Goal: Check status: Check status

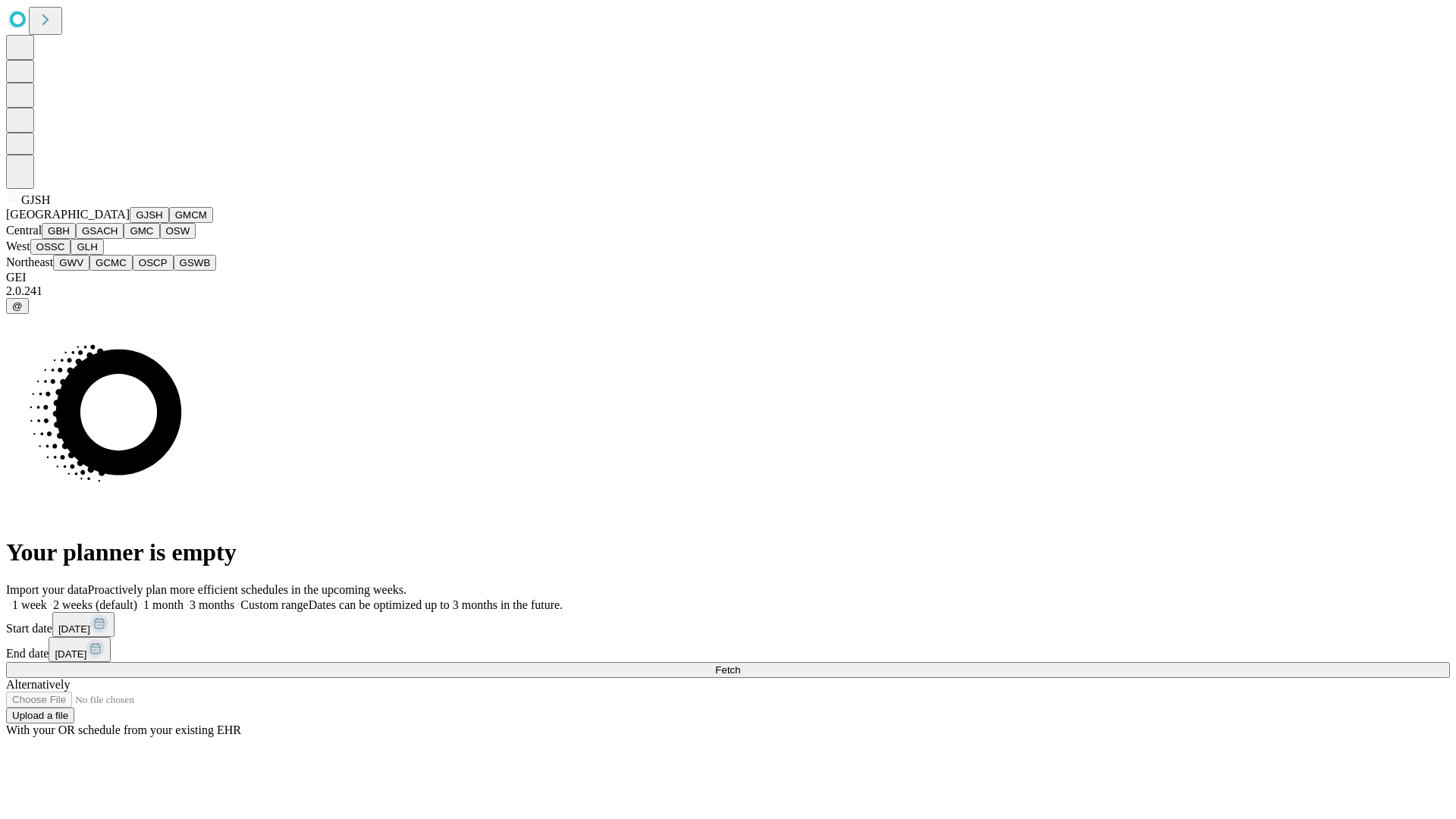
click at [130, 223] on button "GJSH" at bounding box center [149, 214] width 39 height 16
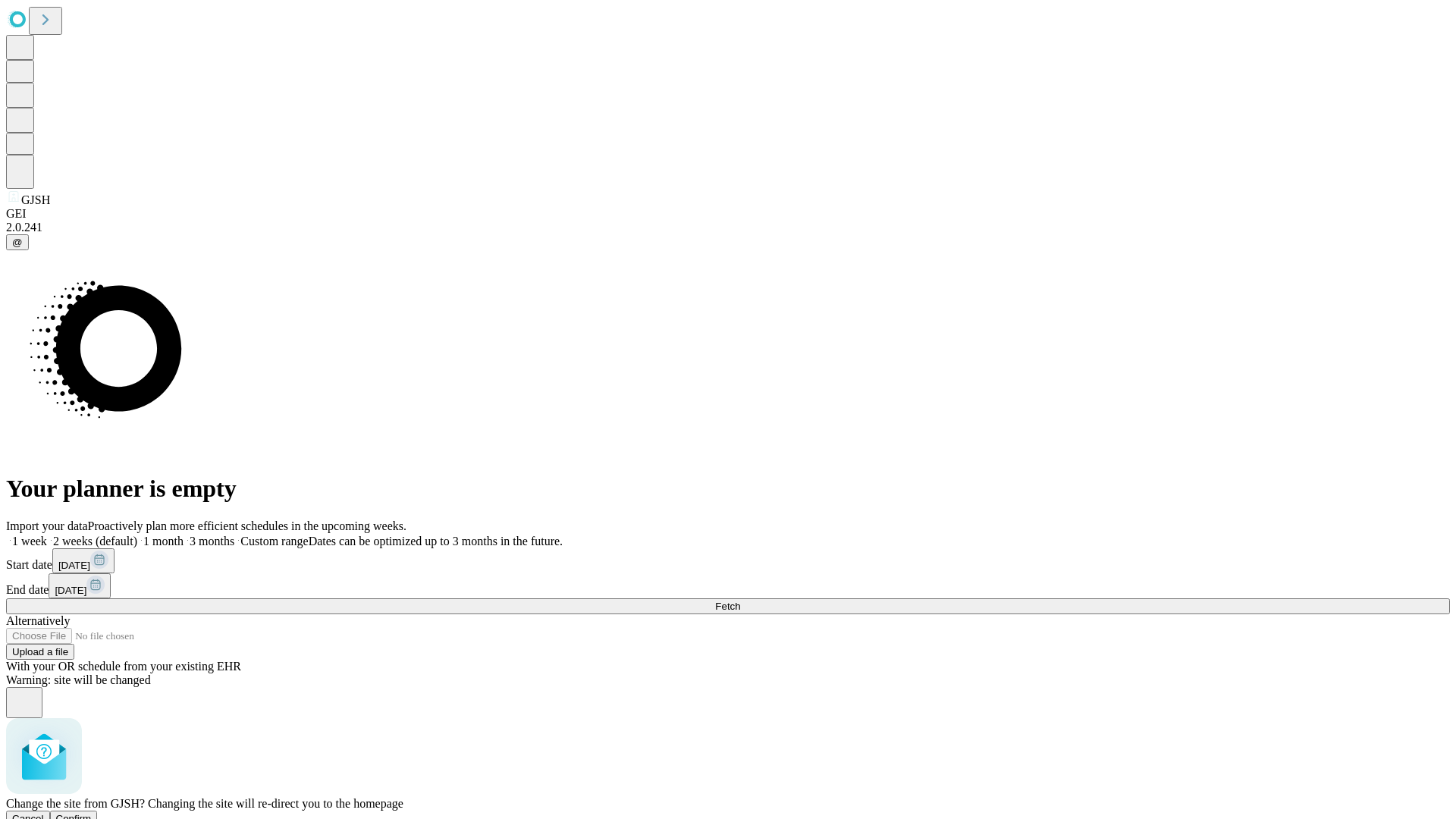
click at [92, 812] on span "Confirm" at bounding box center [74, 817] width 36 height 11
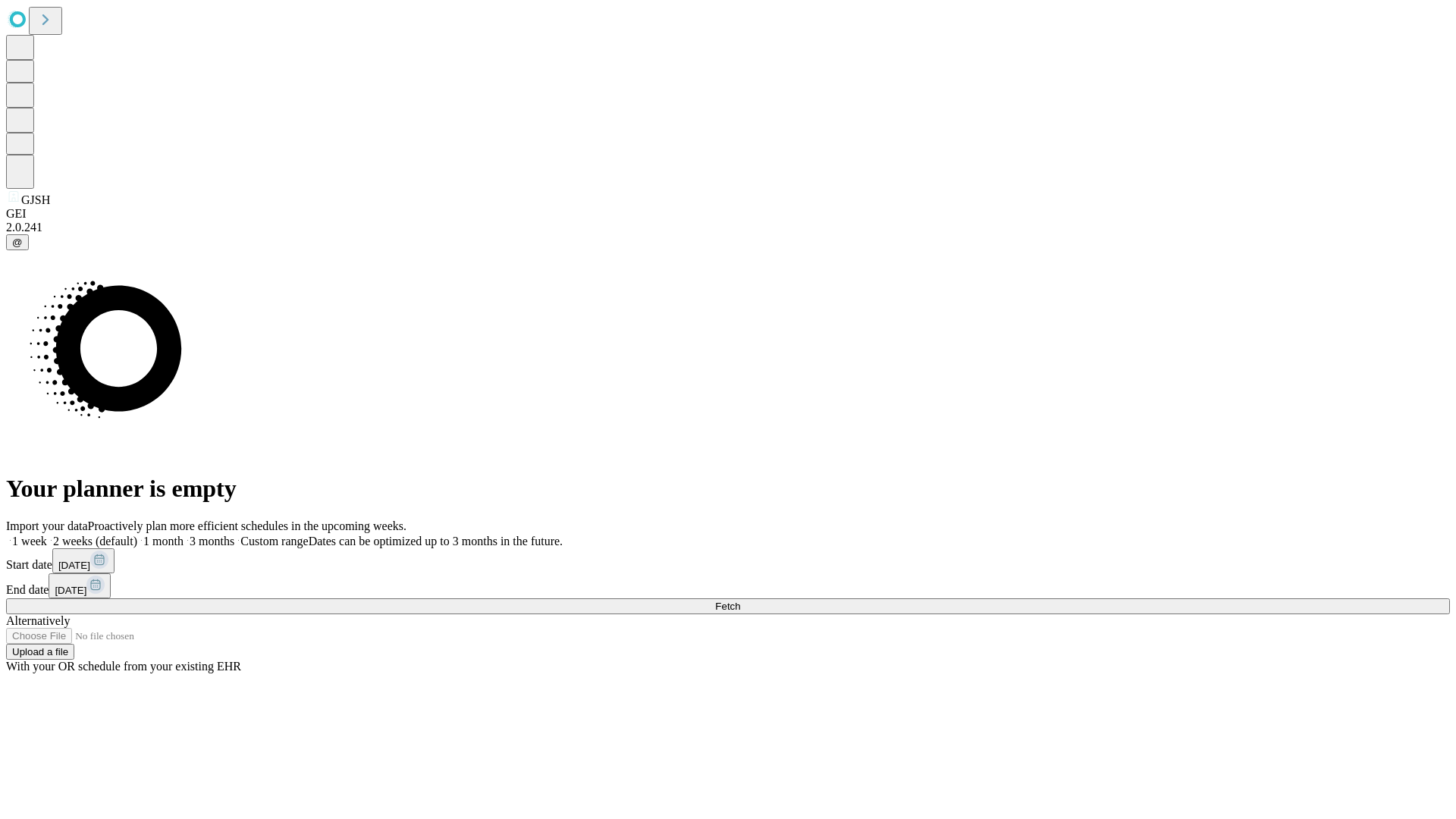
click at [137, 534] on label "2 weeks (default)" at bounding box center [92, 540] width 90 height 13
click at [740, 600] on span "Fetch" at bounding box center [728, 605] width 25 height 11
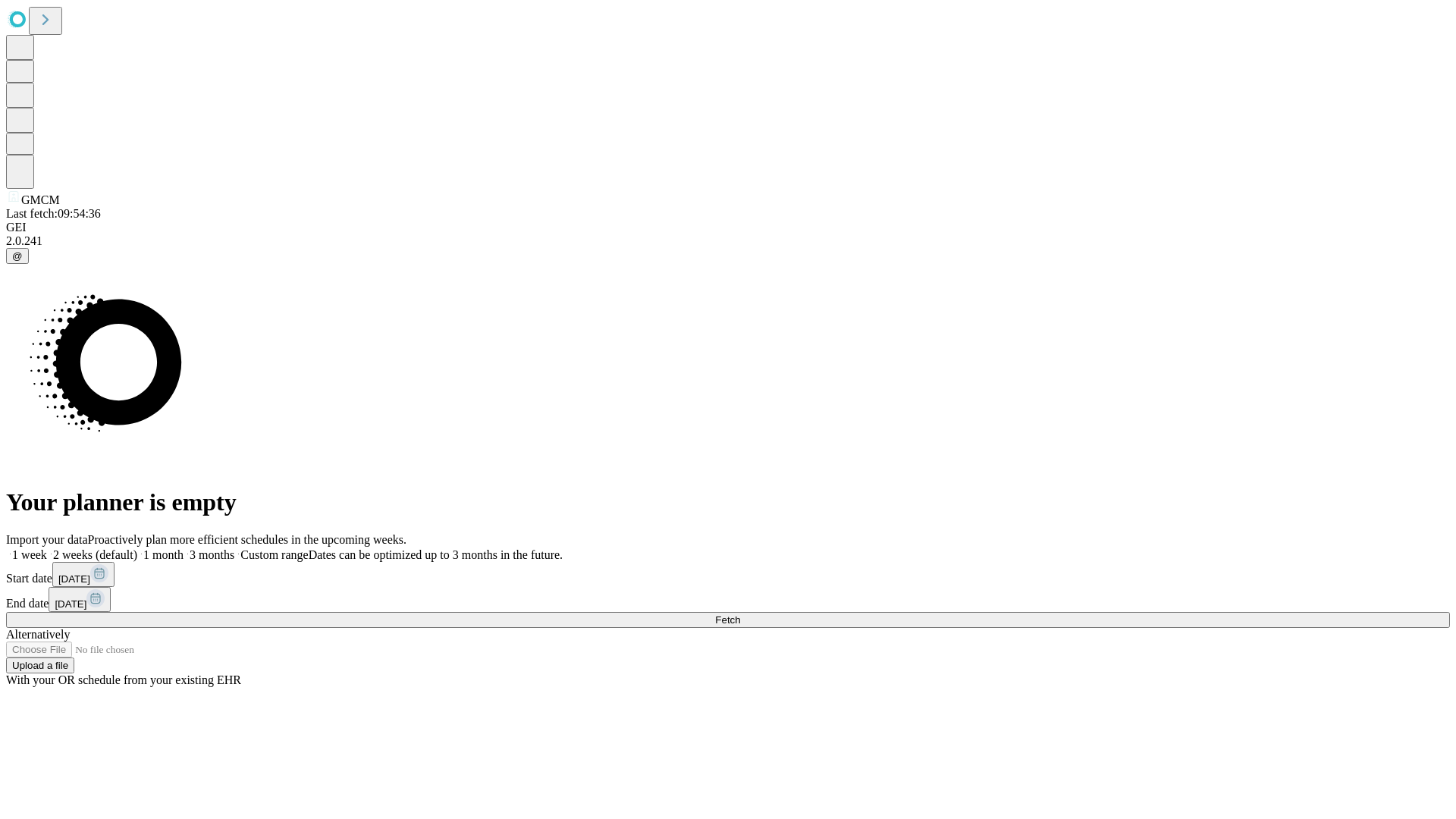
click at [137, 548] on label "2 weeks (default)" at bounding box center [92, 554] width 90 height 13
click at [740, 614] on span "Fetch" at bounding box center [728, 619] width 25 height 11
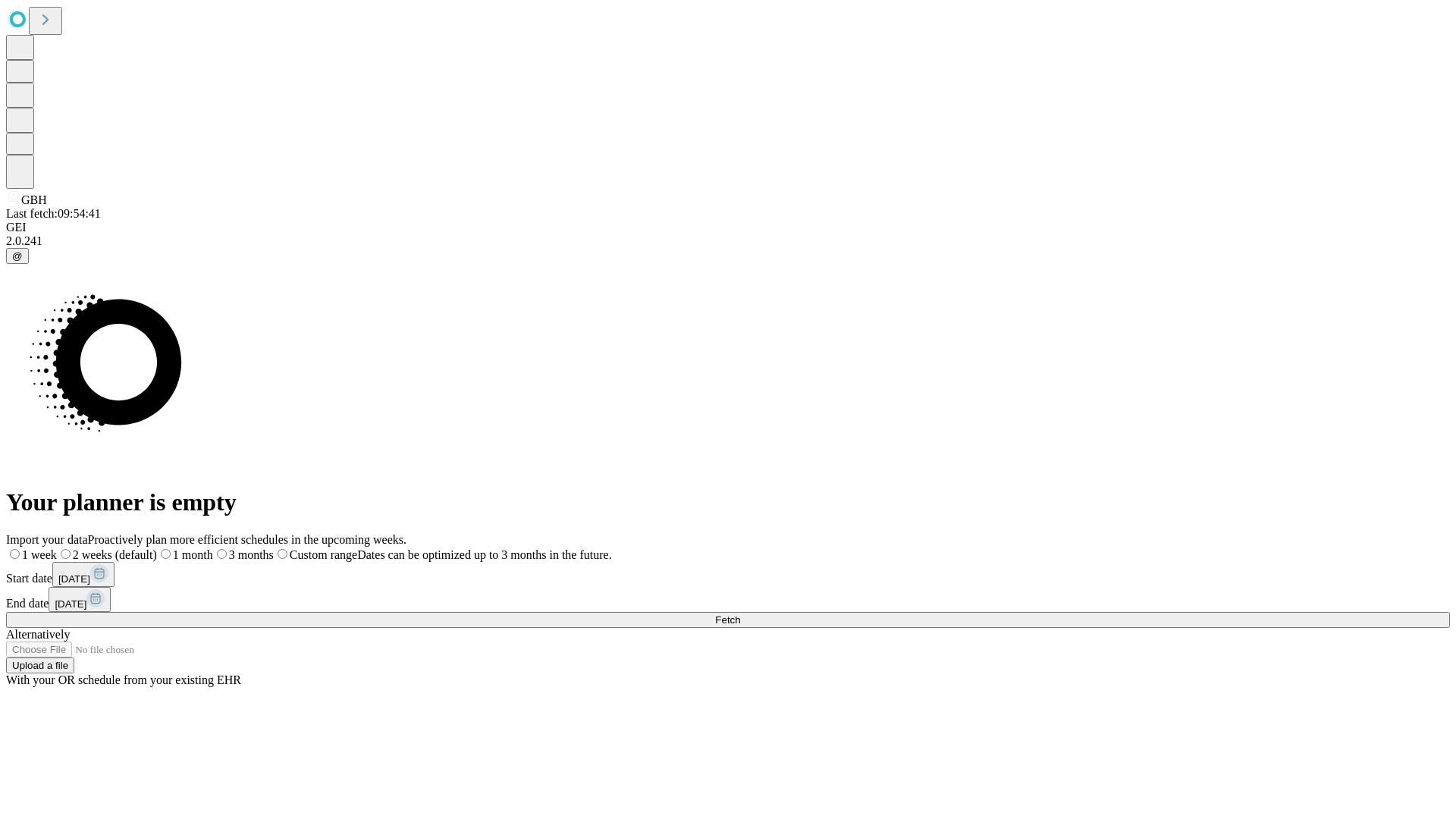
click at [157, 548] on label "2 weeks (default)" at bounding box center [107, 554] width 100 height 13
click at [740, 614] on span "Fetch" at bounding box center [728, 619] width 25 height 11
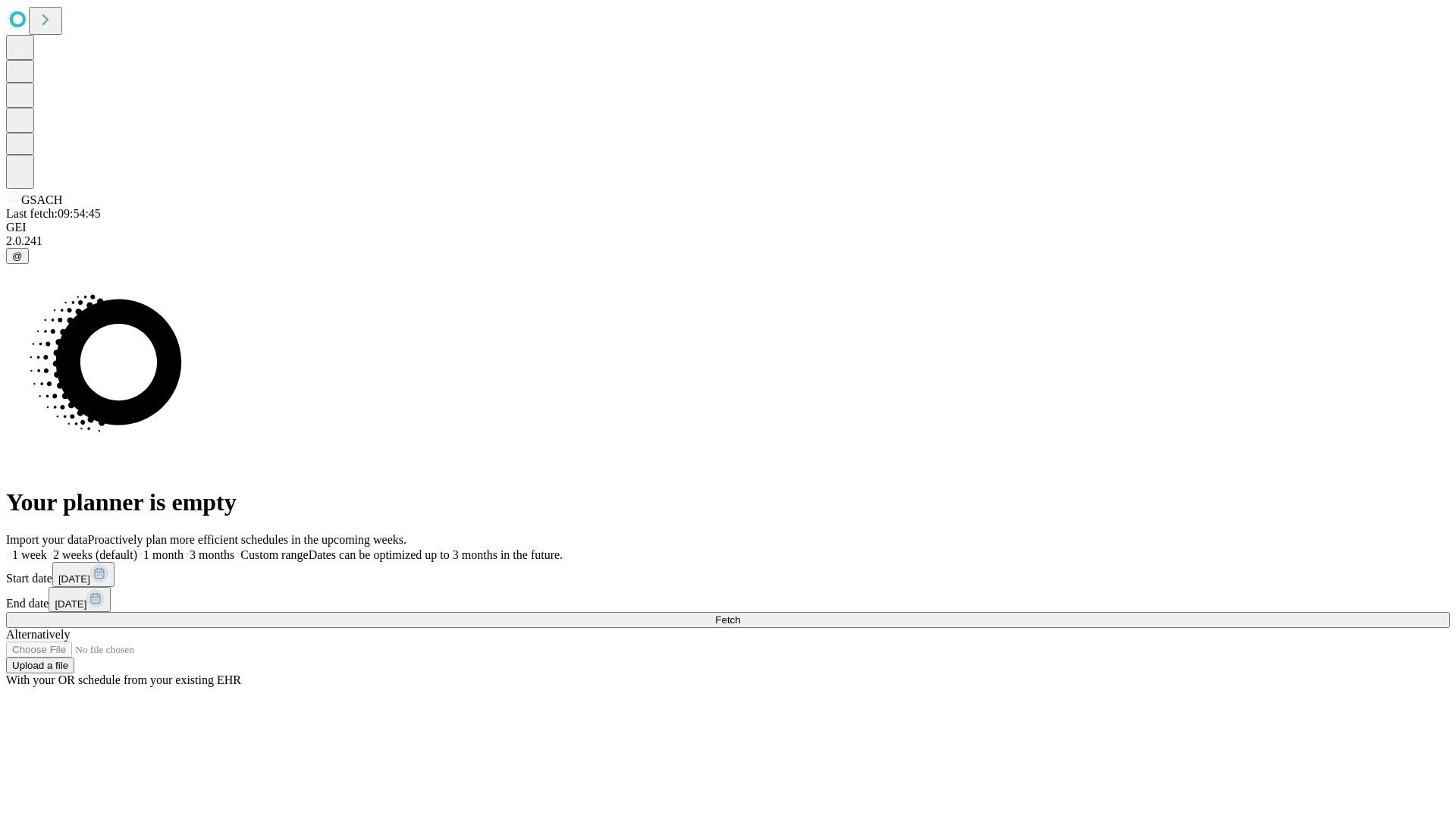
click at [137, 548] on label "2 weeks (default)" at bounding box center [92, 554] width 90 height 13
click at [740, 614] on span "Fetch" at bounding box center [728, 619] width 25 height 11
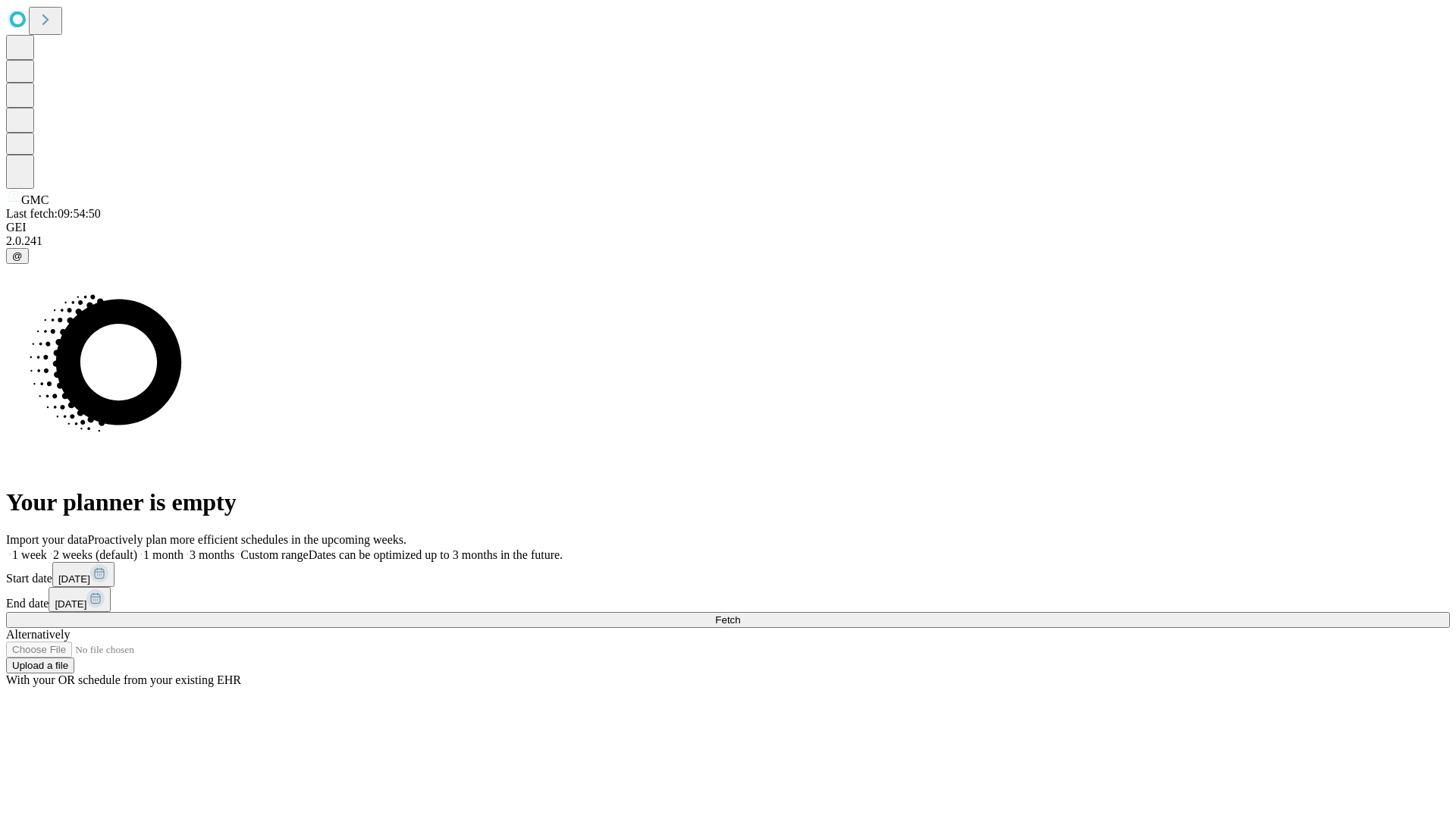
click at [137, 548] on label "2 weeks (default)" at bounding box center [92, 554] width 90 height 13
click at [740, 614] on span "Fetch" at bounding box center [728, 619] width 25 height 11
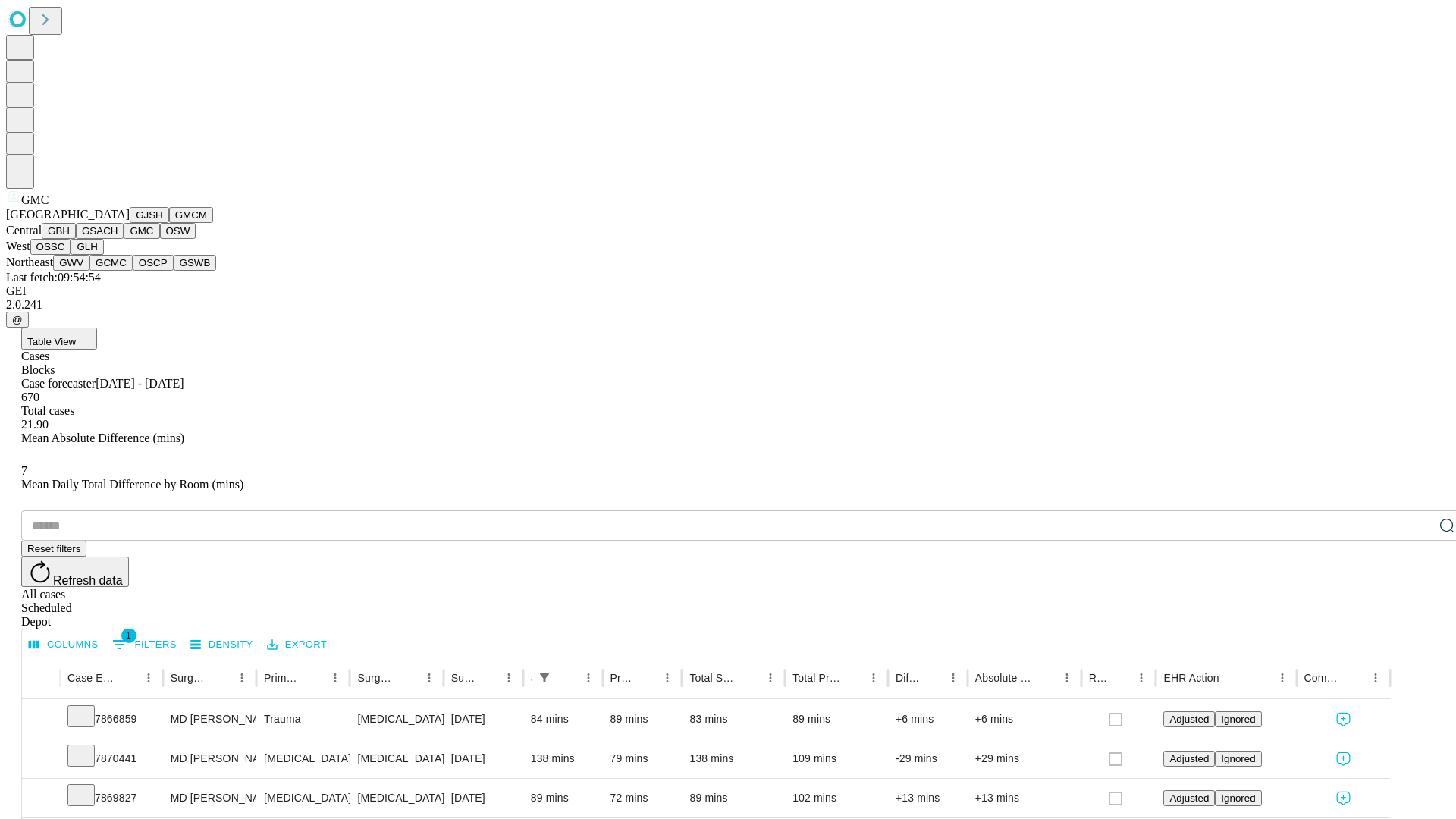
click at [160, 239] on button "OSW" at bounding box center [178, 231] width 36 height 16
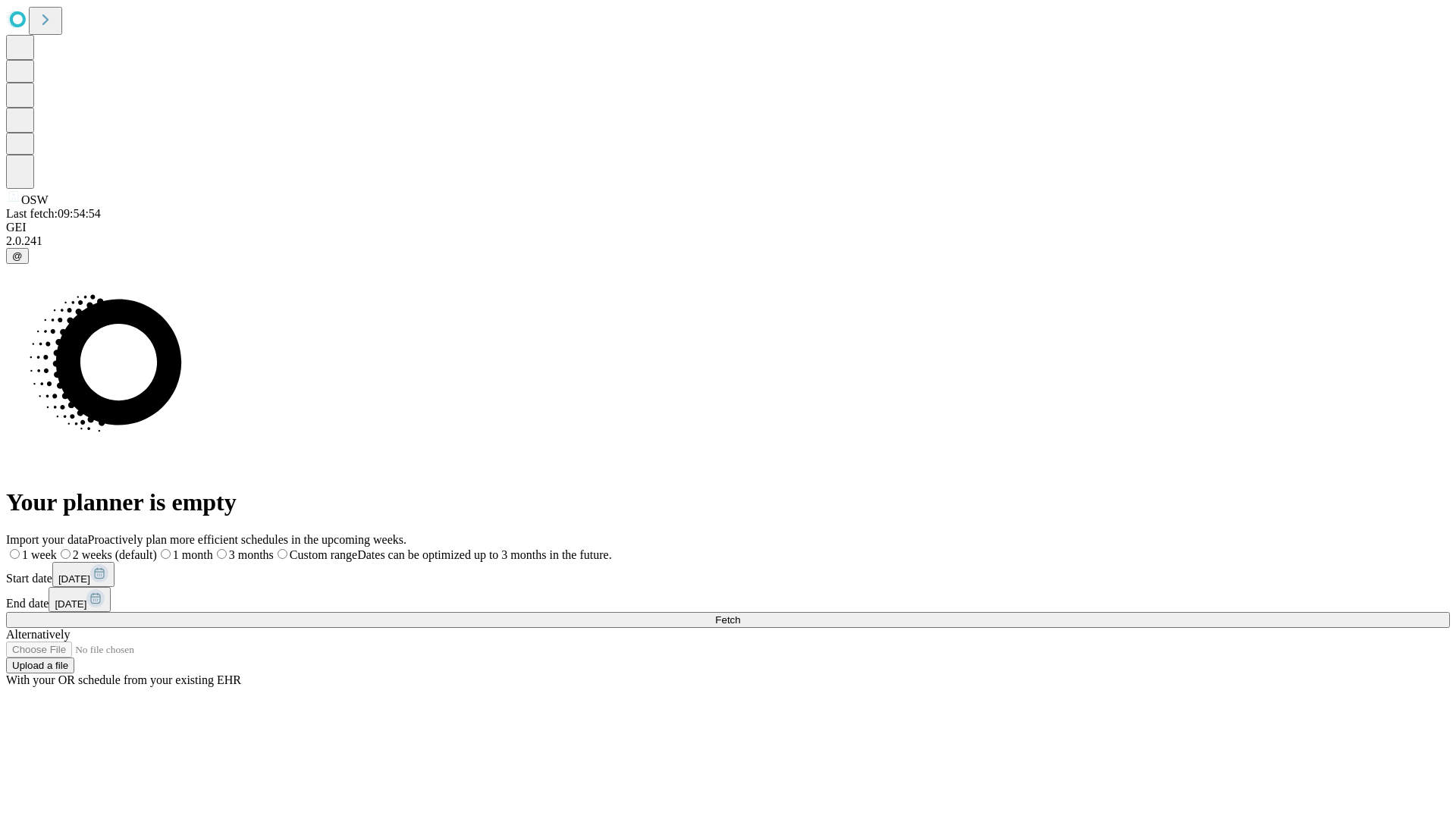
click at [157, 548] on label "2 weeks (default)" at bounding box center [107, 554] width 100 height 13
click at [740, 614] on span "Fetch" at bounding box center [728, 619] width 25 height 11
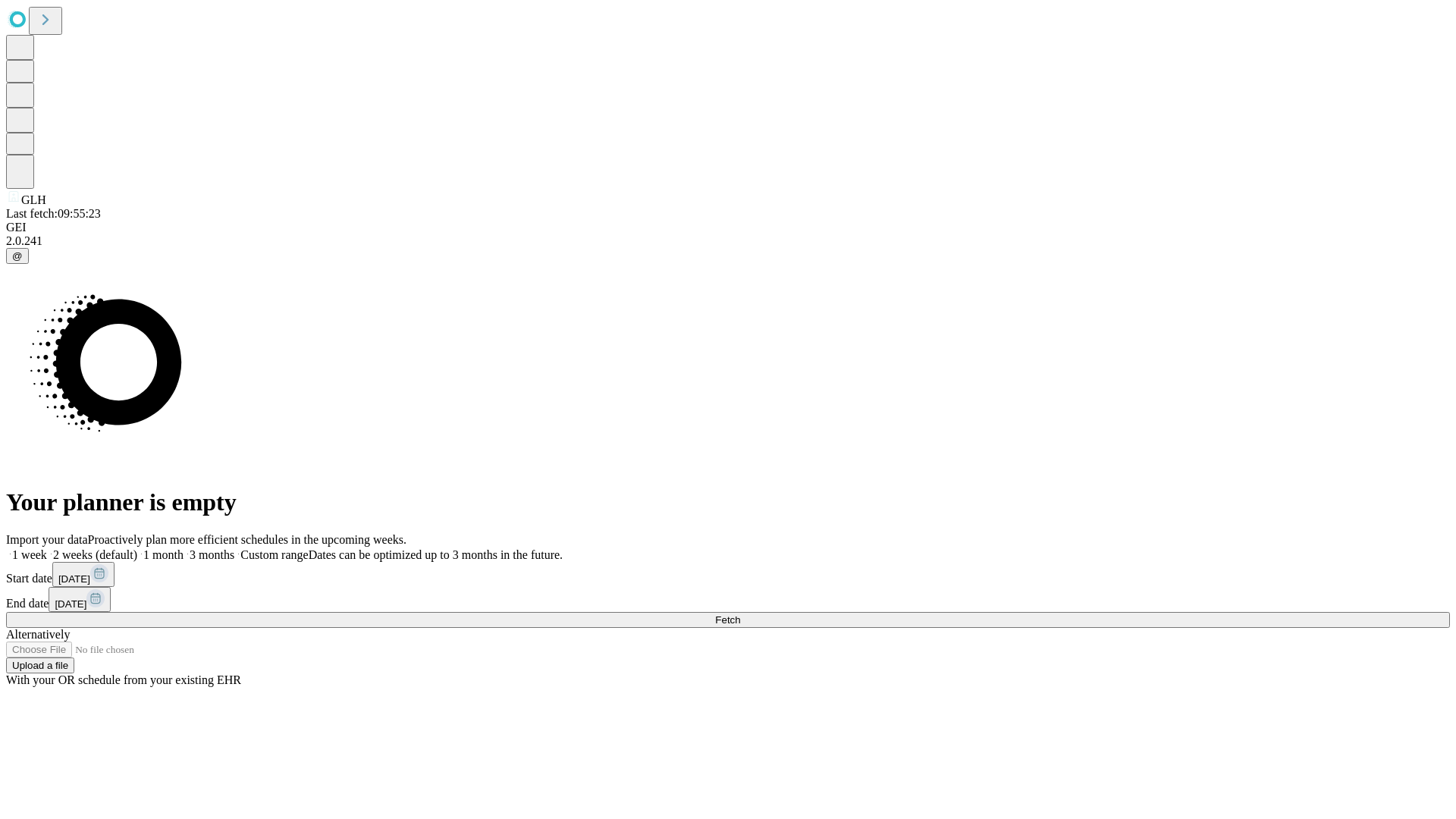
click at [137, 548] on label "2 weeks (default)" at bounding box center [92, 554] width 90 height 13
click at [740, 614] on span "Fetch" at bounding box center [728, 619] width 25 height 11
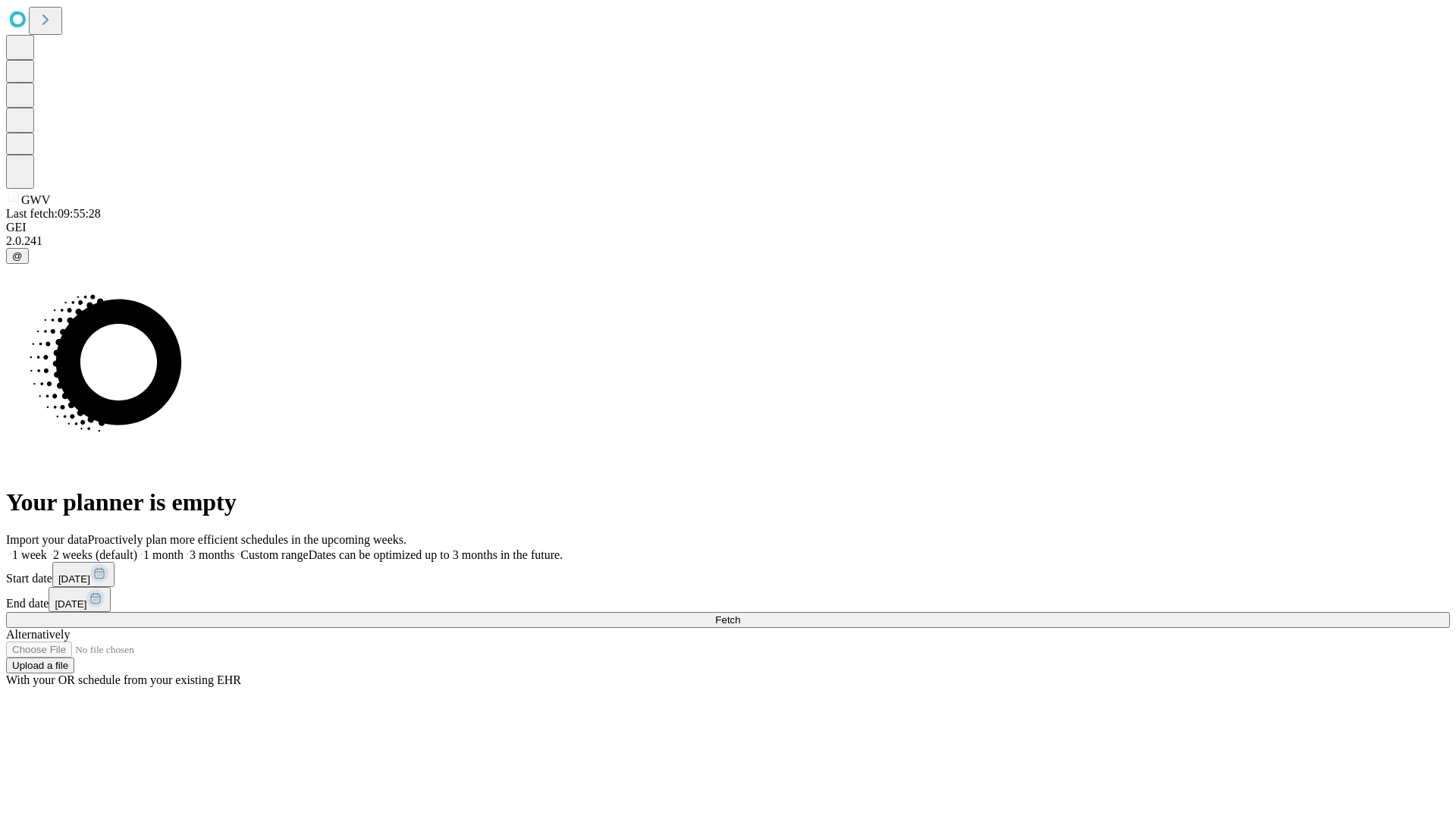
click at [137, 548] on label "2 weeks (default)" at bounding box center [92, 554] width 90 height 13
click at [740, 614] on span "Fetch" at bounding box center [728, 619] width 25 height 11
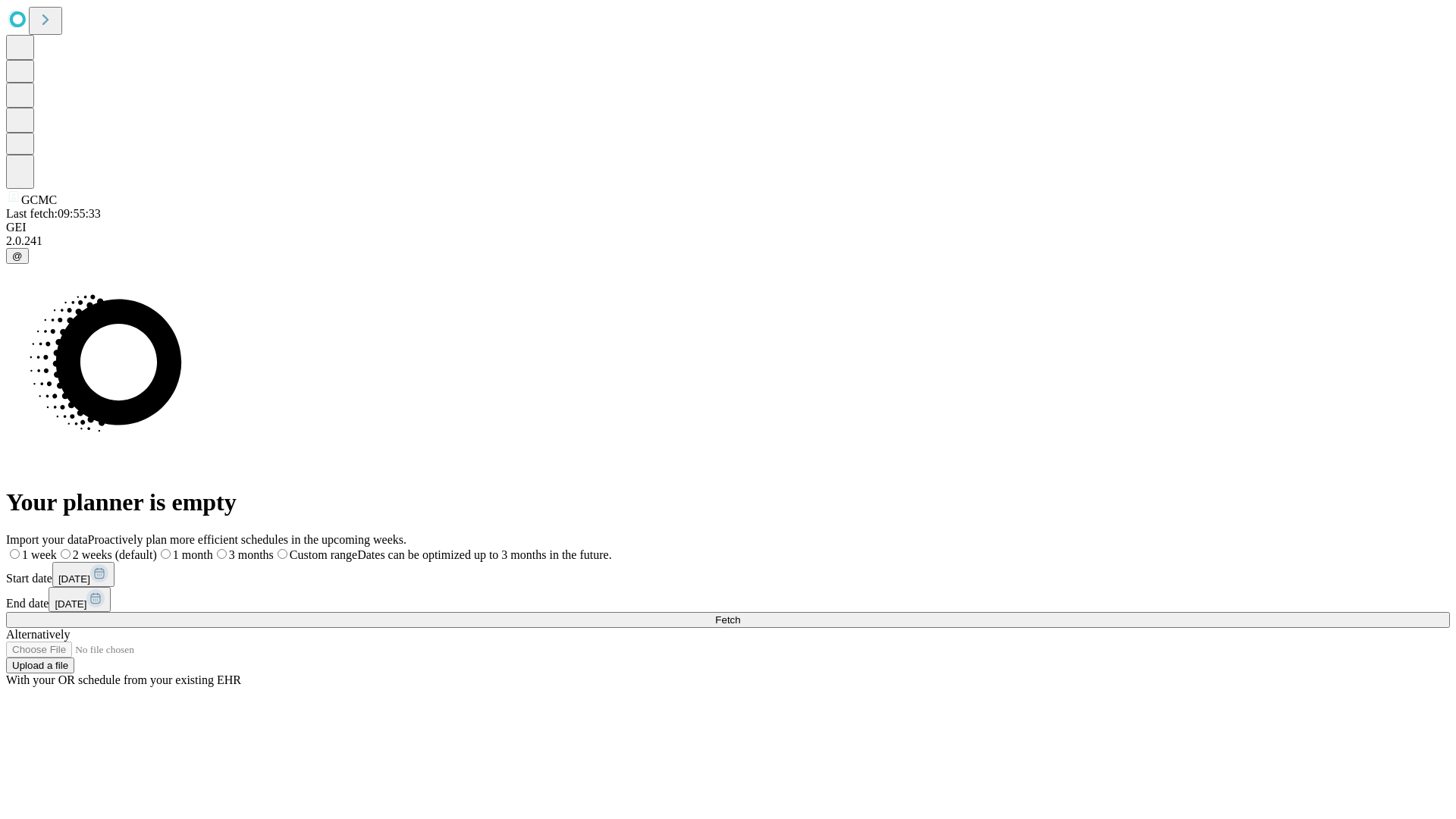
click at [740, 614] on span "Fetch" at bounding box center [728, 619] width 25 height 11
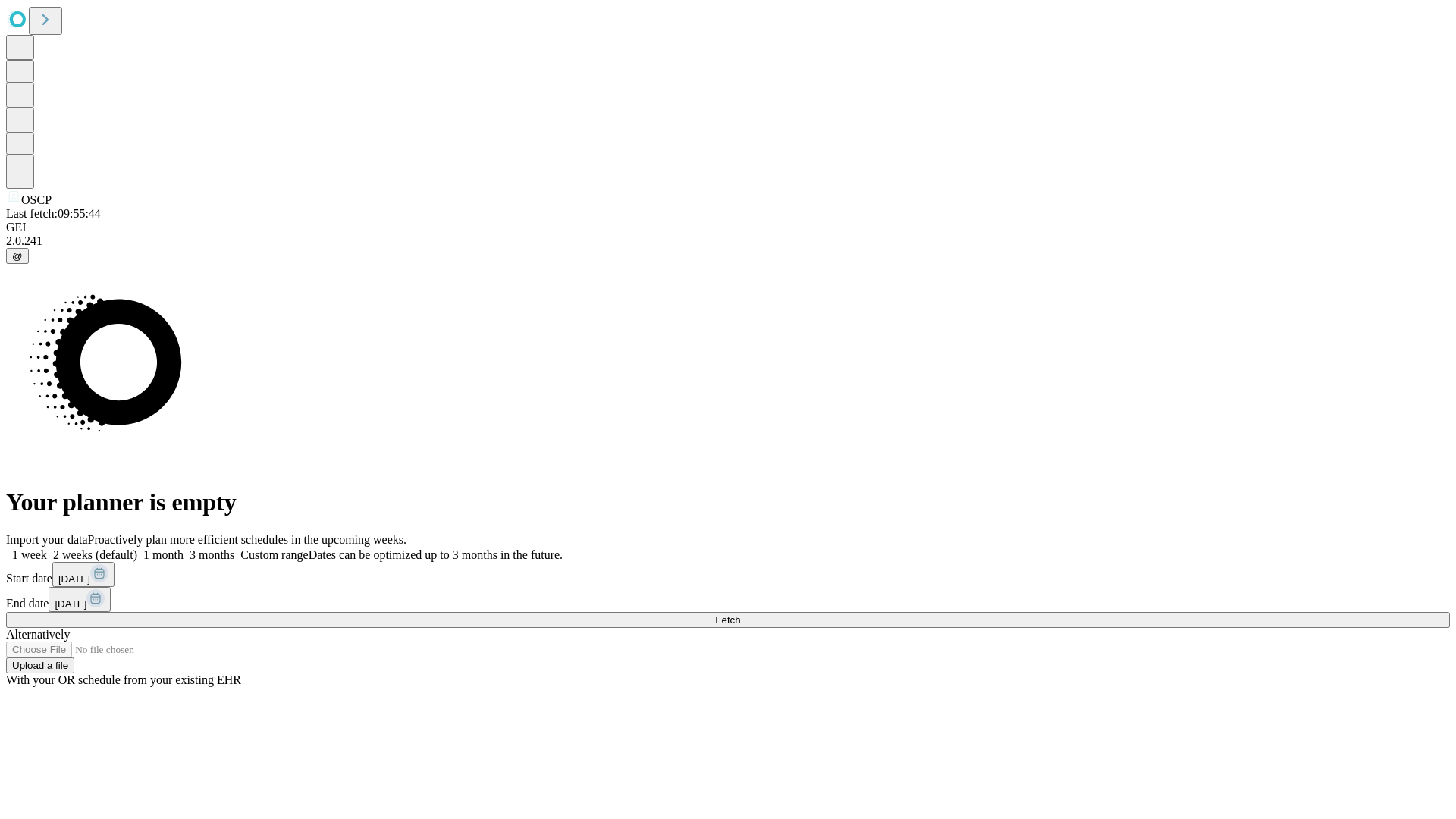
click at [137, 548] on label "2 weeks (default)" at bounding box center [92, 554] width 90 height 13
click at [740, 614] on span "Fetch" at bounding box center [728, 619] width 25 height 11
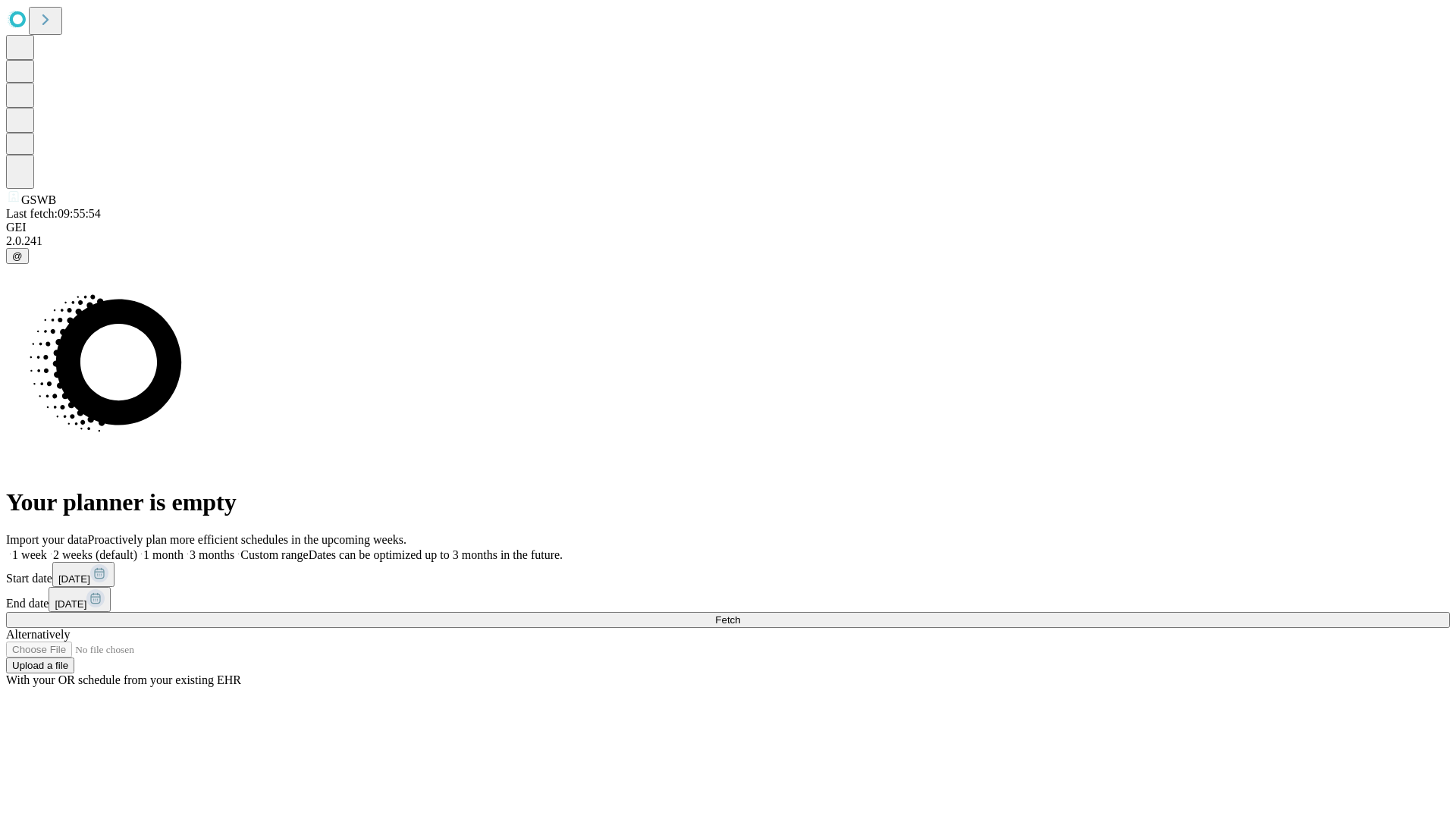
click at [740, 614] on span "Fetch" at bounding box center [728, 619] width 25 height 11
